Goal: Find specific page/section: Find specific page/section

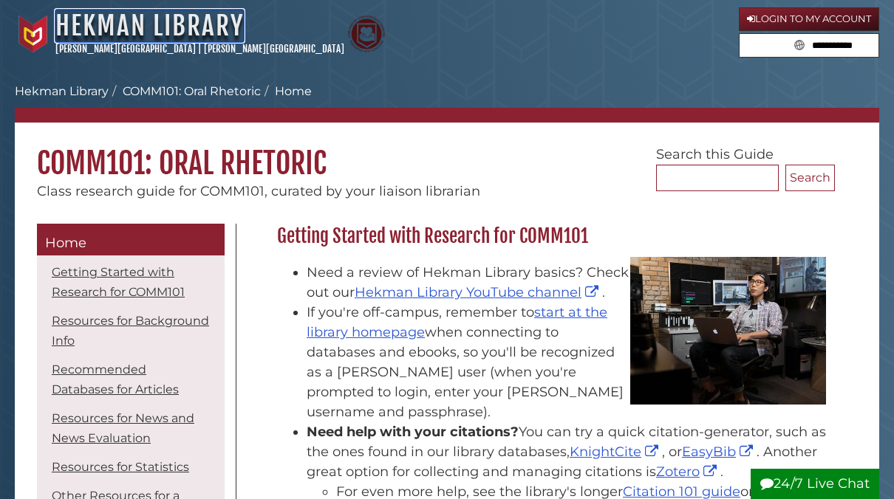
click at [106, 21] on link "Hekman Library" at bounding box center [149, 26] width 188 height 33
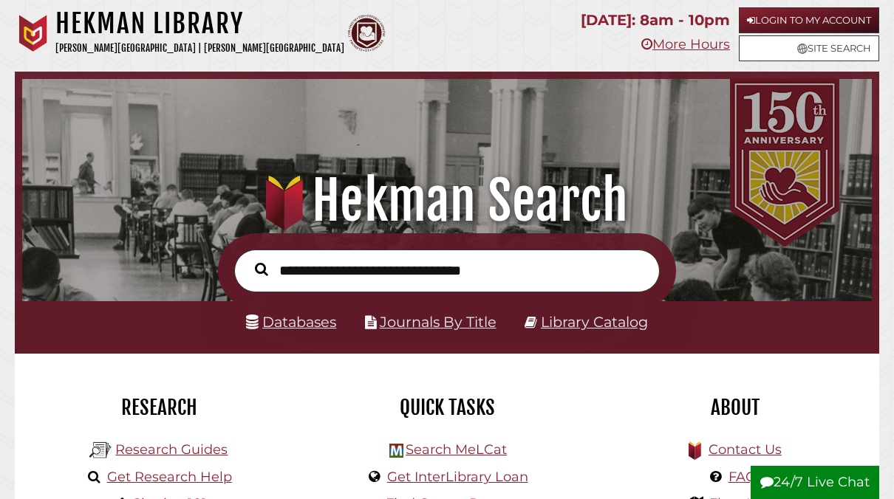
scroll to position [281, 842]
type input "**********"
click at [247, 259] on button "Search" at bounding box center [261, 269] width 28 height 21
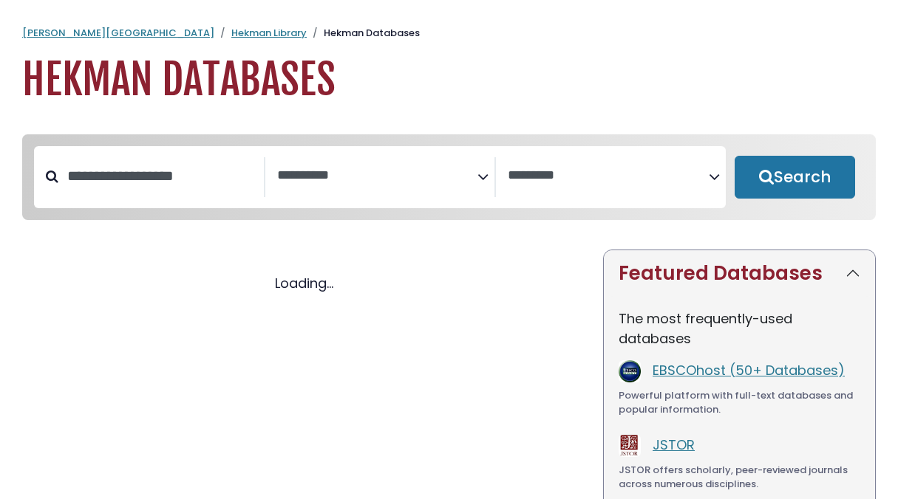
select select "Database Subject Filter"
select select "Database Vendors Filter"
select select "Database Subject Filter"
select select "Database Vendors Filter"
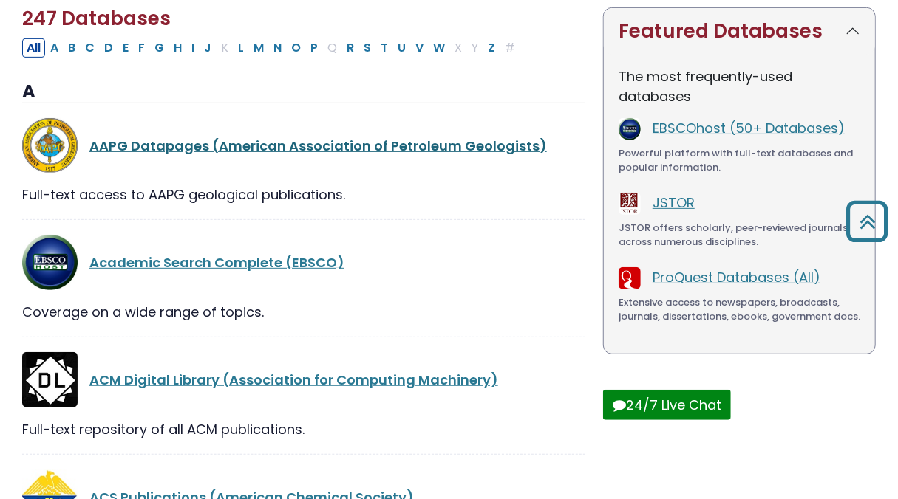
scroll to position [245, 0]
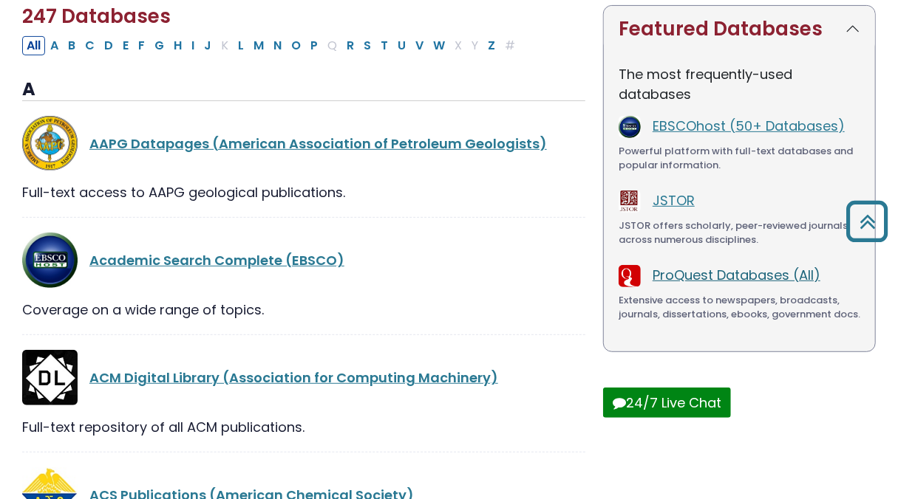
click at [697, 276] on link "ProQuest Databases (All)" at bounding box center [736, 275] width 168 height 18
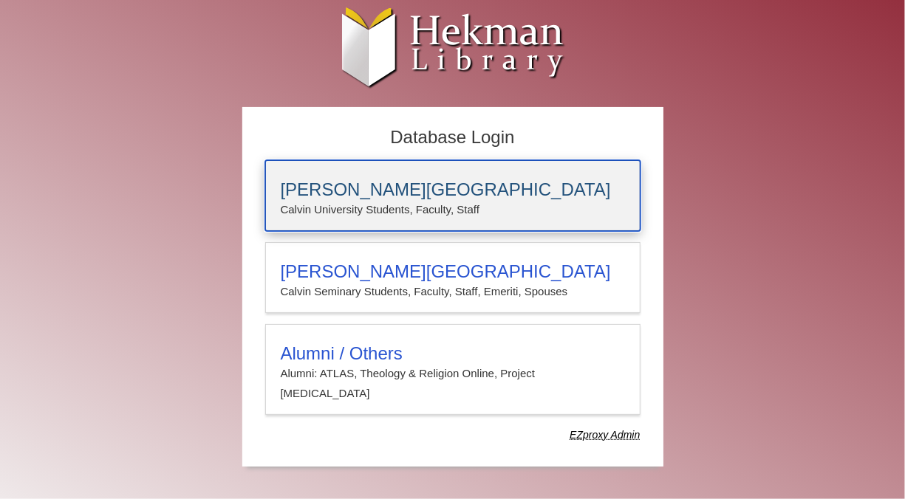
click at [515, 205] on p "Calvin University Students, Faculty, Staff" at bounding box center [453, 209] width 344 height 19
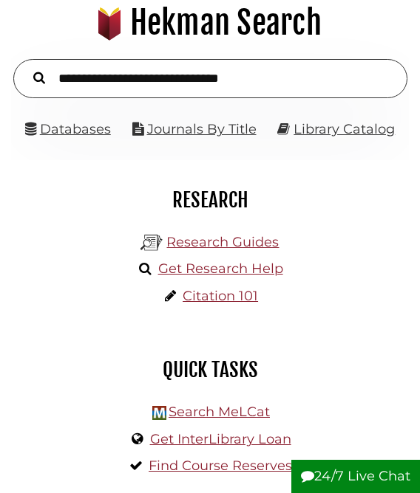
scroll to position [114, 0]
